Goal: Task Accomplishment & Management: Use online tool/utility

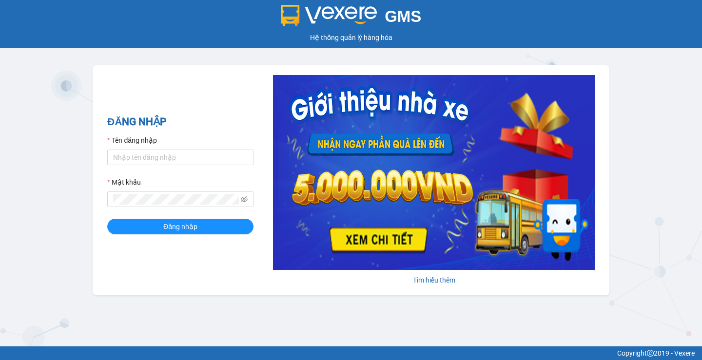
click at [115, 169] on form "Tên đăng nhập Mật khẩu Đăng nhập" at bounding box center [180, 184] width 146 height 99
click at [136, 153] on input "Tên đăng nhập" at bounding box center [180, 158] width 146 height 16
click at [134, 149] on div "Tên đăng nhập" at bounding box center [180, 142] width 146 height 15
click at [136, 157] on input "Tên đăng nhập" at bounding box center [180, 158] width 146 height 16
click at [180, 156] on input "Tên đăng nhập" at bounding box center [180, 158] width 146 height 16
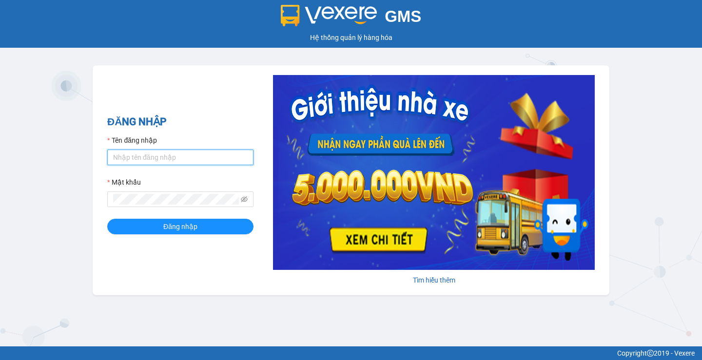
type input "huyenttn.petrobp"
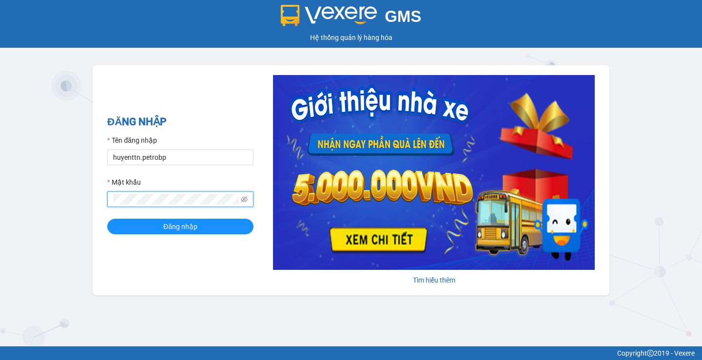
click at [107, 219] on button "Đăng nhập" at bounding box center [180, 227] width 146 height 16
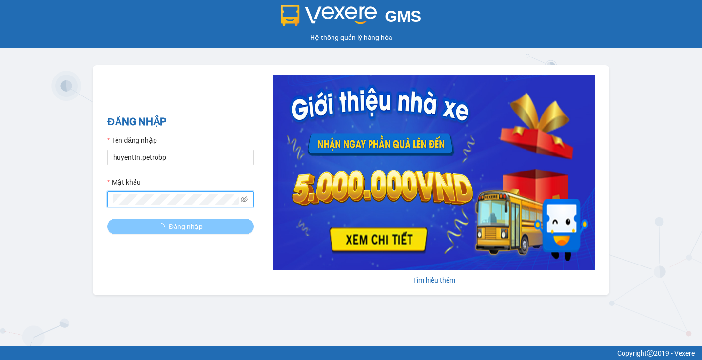
click at [165, 220] on button "Đăng nhập" at bounding box center [180, 227] width 146 height 16
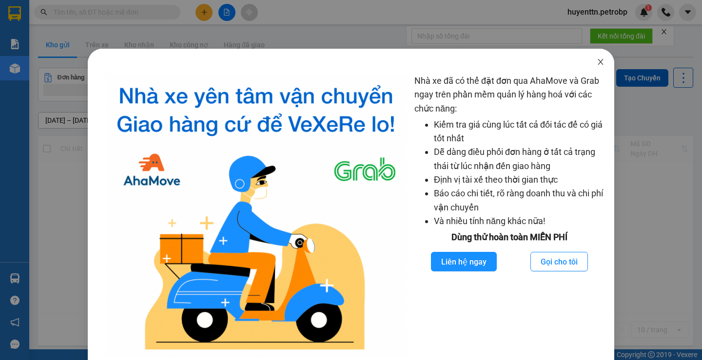
click at [597, 65] on icon "close" at bounding box center [601, 62] width 8 height 8
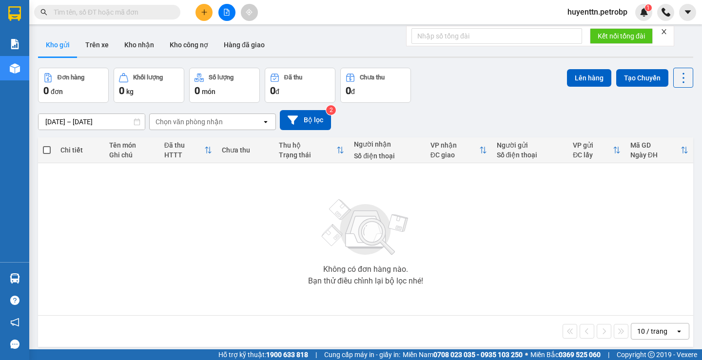
click at [53, 124] on input "13/08/2025 – 14/08/2025" at bounding box center [91, 122] width 106 height 16
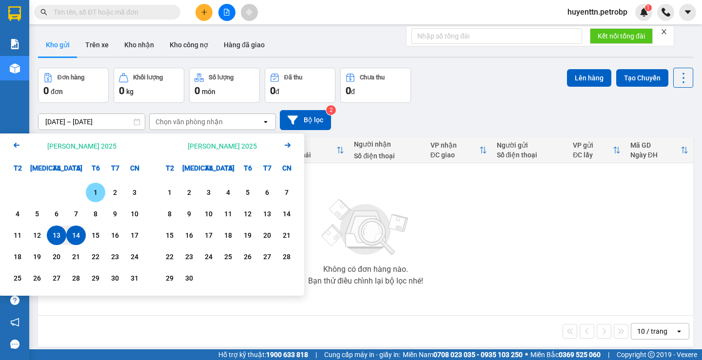
click at [96, 195] on div "1" at bounding box center [96, 193] width 14 height 12
click at [80, 119] on input "01/08/2025 – / /" at bounding box center [91, 122] width 106 height 16
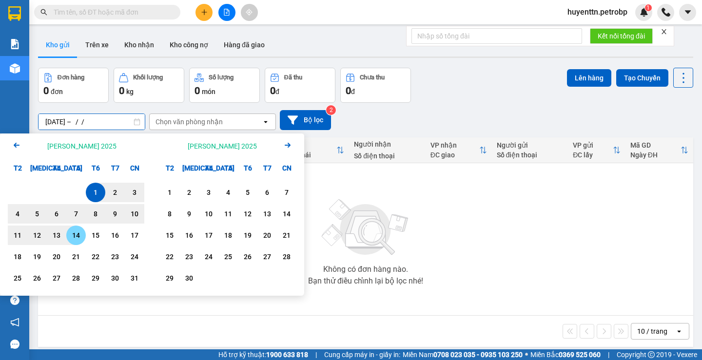
drag, startPoint x: 77, startPoint y: 244, endPoint x: 81, endPoint y: 230, distance: 14.9
click at [77, 244] on div "14" at bounding box center [75, 235] width 19 height 19
type input "01/08/2025 – 14/08/2025"
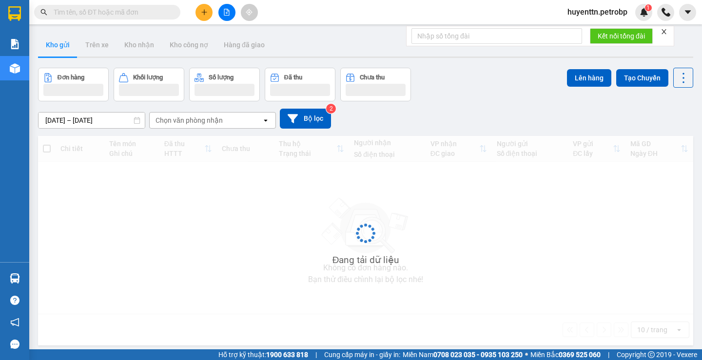
click at [176, 117] on div "Chọn văn phòng nhận" at bounding box center [188, 120] width 67 height 10
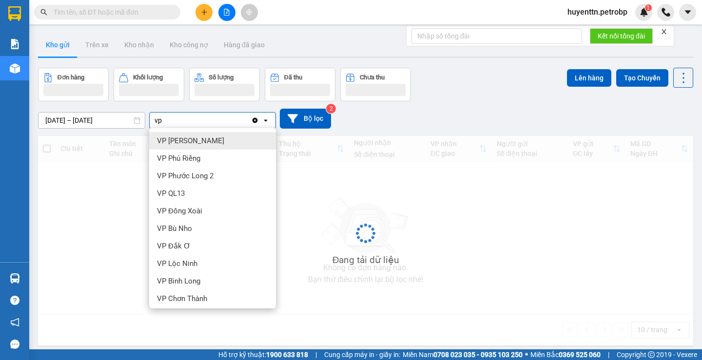
click at [176, 117] on div "vp vp" at bounding box center [200, 121] width 101 height 16
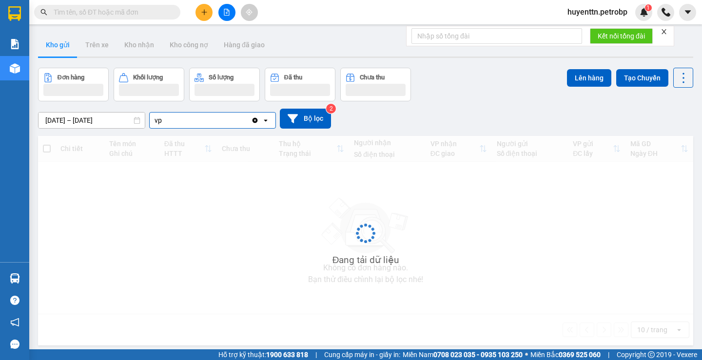
type input "vp"
click at [186, 210] on div "Đang tải dữ liệu" at bounding box center [365, 241] width 655 height 210
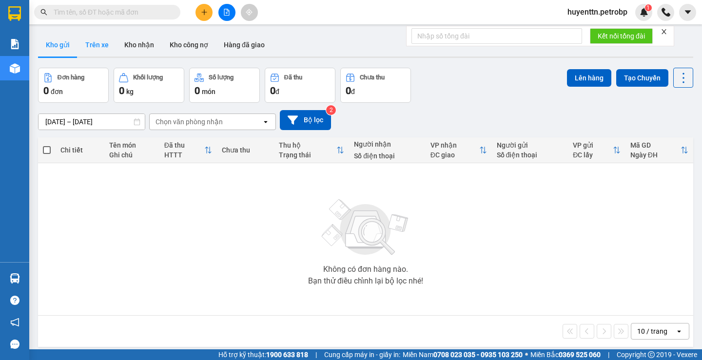
click at [106, 40] on button "Trên xe" at bounding box center [96, 44] width 39 height 23
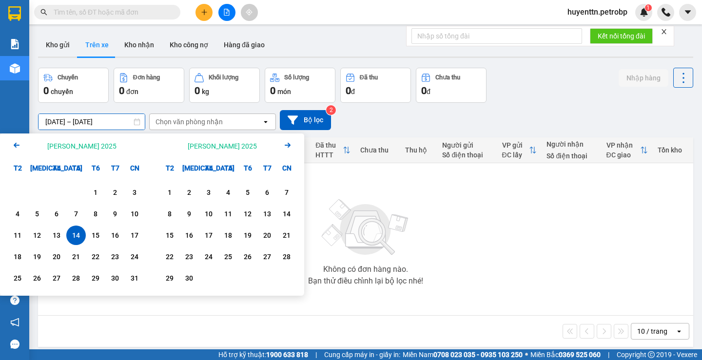
click at [54, 122] on input "14/08/2025 – 14/08/2025" at bounding box center [91, 122] width 106 height 16
drag, startPoint x: 88, startPoint y: 193, endPoint x: 89, endPoint y: 157, distance: 36.1
click at [89, 193] on div "1" at bounding box center [95, 192] width 19 height 19
click at [90, 124] on input "01/08/2025 – / /" at bounding box center [91, 122] width 106 height 16
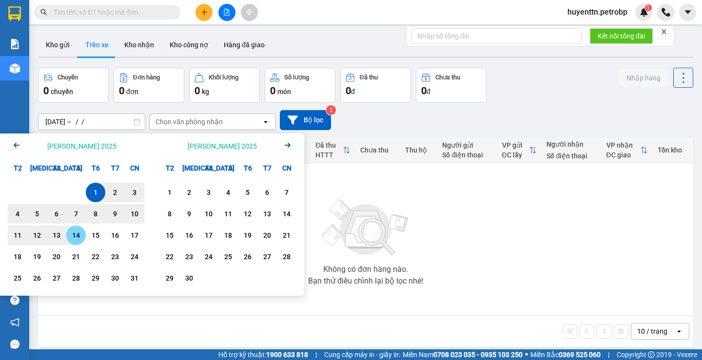
click at [71, 238] on div "14" at bounding box center [76, 236] width 14 height 12
type input "01/08/2025 – 14/08/2025"
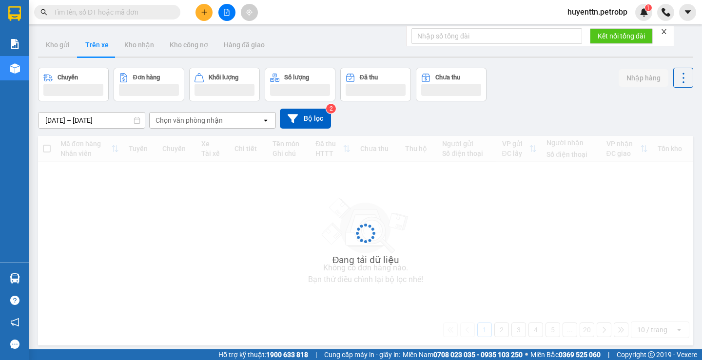
click at [197, 118] on div "Chọn văn phòng nhận" at bounding box center [188, 120] width 67 height 10
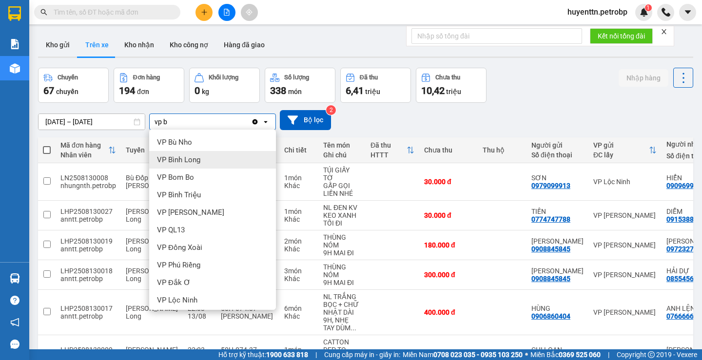
type input "vp b"
click at [193, 161] on span "VP Bình Long" at bounding box center [178, 160] width 43 height 10
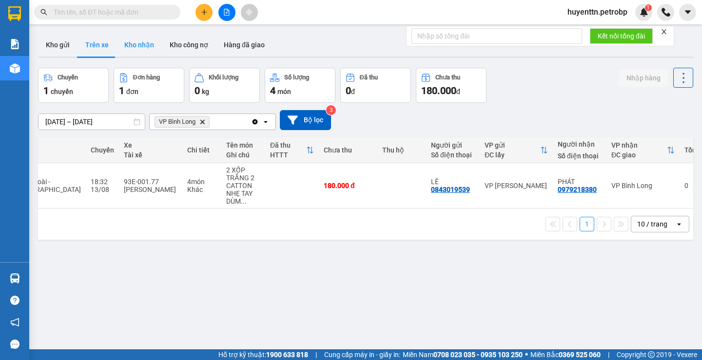
click at [130, 38] on button "Kho nhận" at bounding box center [138, 44] width 45 height 23
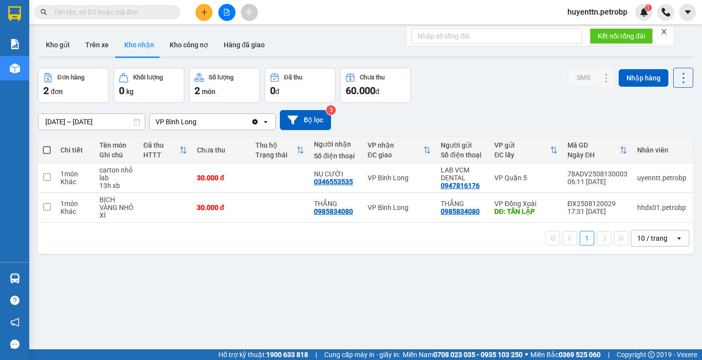
click at [58, 121] on input "12/08/2025 – 14/08/2025" at bounding box center [91, 122] width 106 height 16
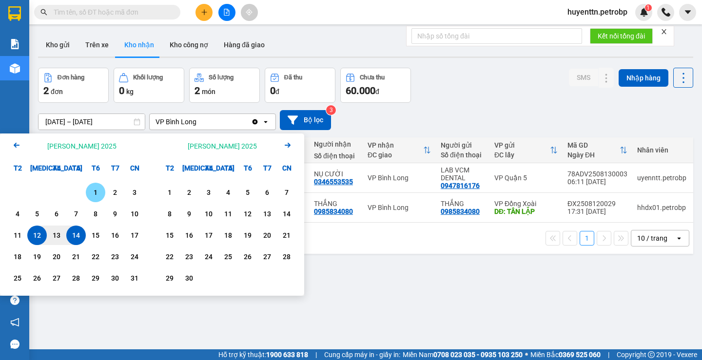
click at [94, 195] on div "1" at bounding box center [96, 193] width 14 height 12
click at [89, 122] on input "01/08/2025 – / /" at bounding box center [91, 122] width 106 height 16
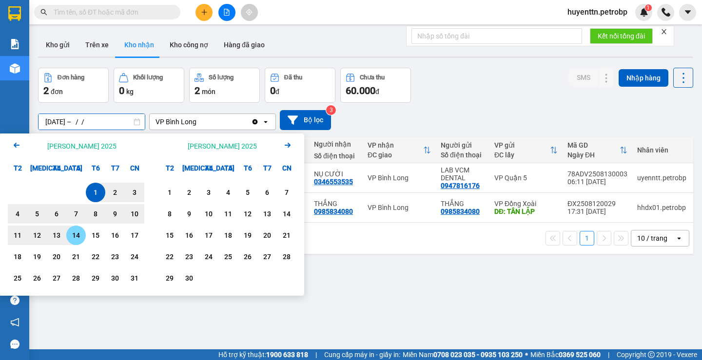
click at [76, 234] on div "14" at bounding box center [76, 236] width 14 height 12
type input "01/08/2025 – 14/08/2025"
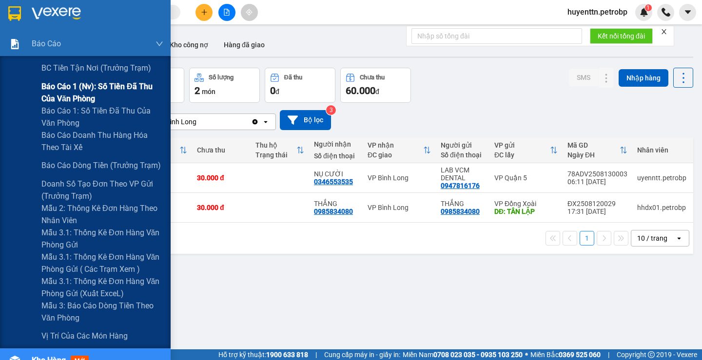
click at [97, 92] on span "Báo cáo 1 (nv): Số tiền đã thu của văn phòng" at bounding box center [102, 92] width 122 height 24
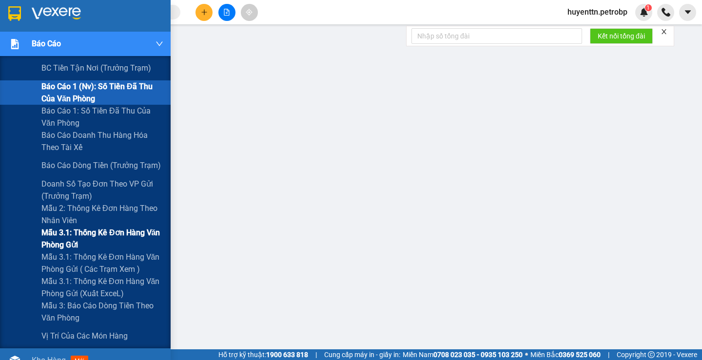
click at [94, 248] on span "Mẫu 3.1: Thống kê đơn hàng văn phòng gửi" at bounding box center [102, 239] width 122 height 24
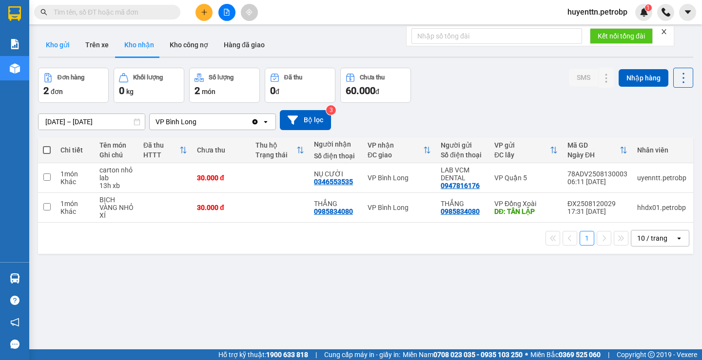
click at [52, 53] on button "Kho gửi" at bounding box center [57, 44] width 39 height 23
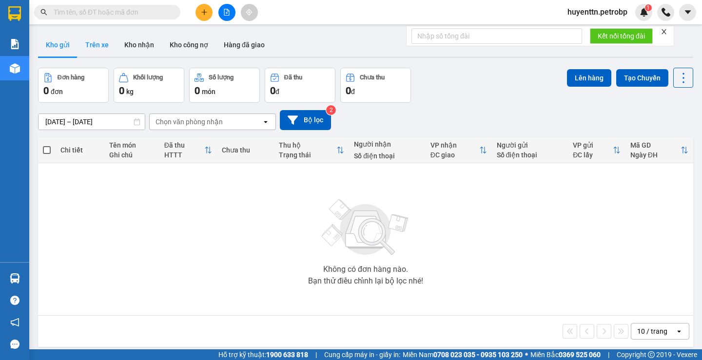
click at [92, 48] on button "Trên xe" at bounding box center [96, 44] width 39 height 23
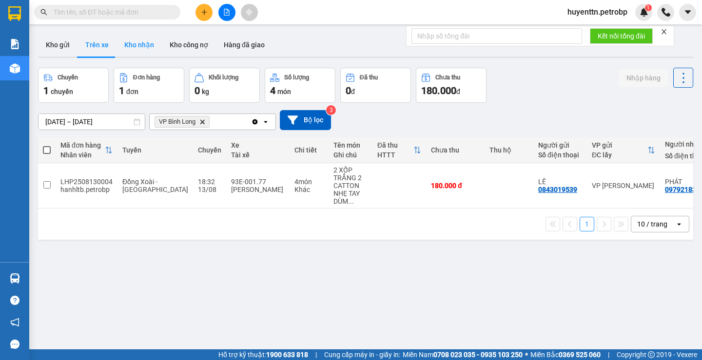
click at [142, 41] on button "Kho nhận" at bounding box center [138, 44] width 45 height 23
